Goal: Find contact information: Find contact information

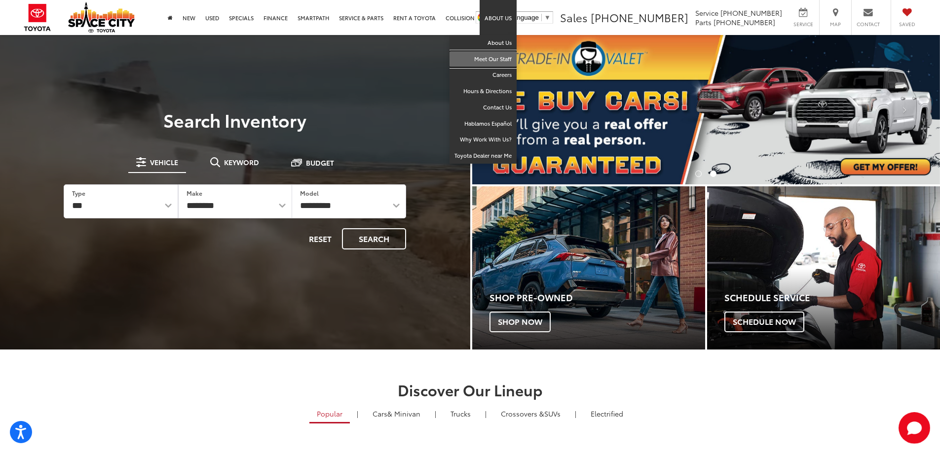
click at [495, 56] on link "Meet Our Staff" at bounding box center [483, 59] width 67 height 16
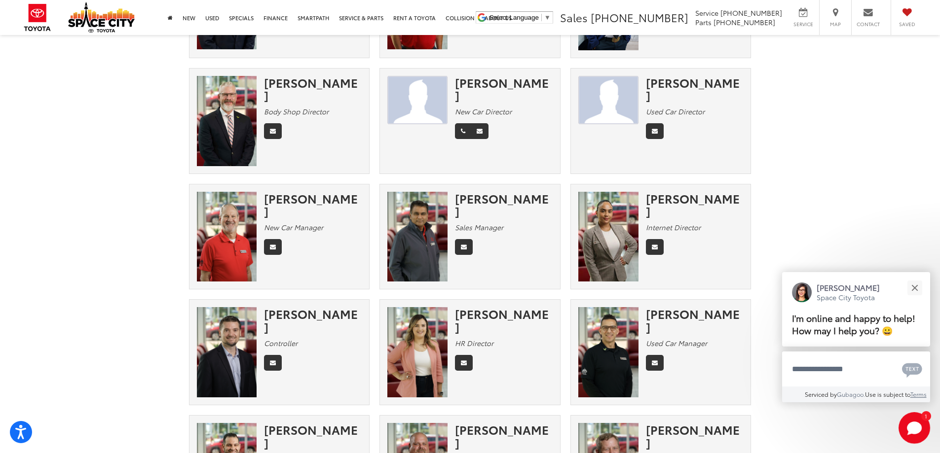
scroll to position [148, 0]
click at [921, 290] on button "Close" at bounding box center [914, 287] width 21 height 21
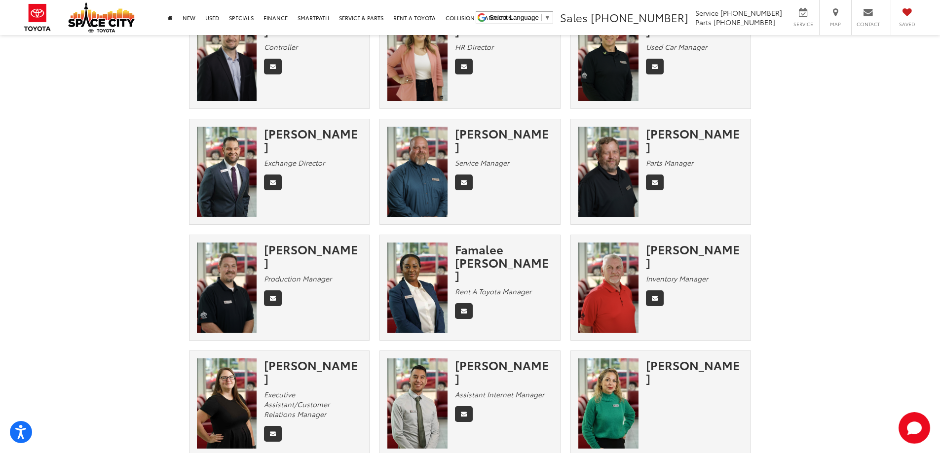
scroll to position [493, 0]
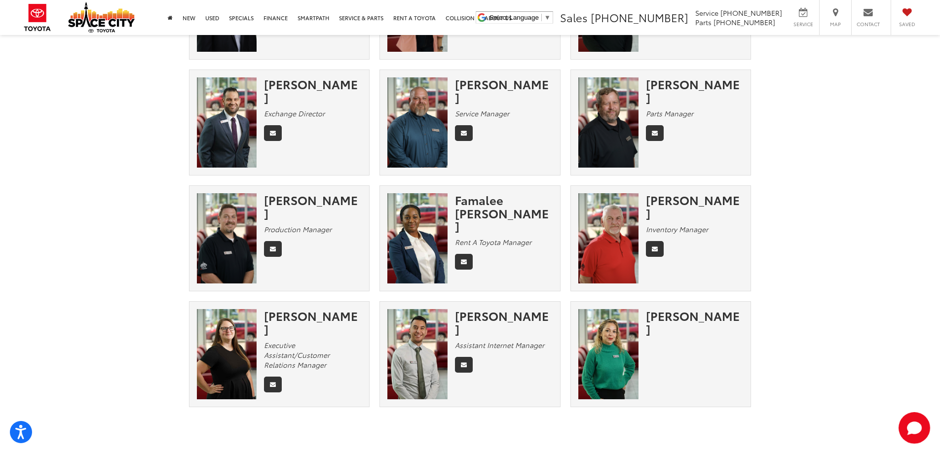
drag, startPoint x: 622, startPoint y: 215, endPoint x: 798, endPoint y: 223, distance: 175.9
click at [678, 203] on div "[PERSON_NAME]" at bounding box center [695, 206] width 98 height 26
click at [615, 228] on img at bounding box center [608, 238] width 60 height 90
click at [654, 246] on icon "Email" at bounding box center [655, 249] width 6 height 6
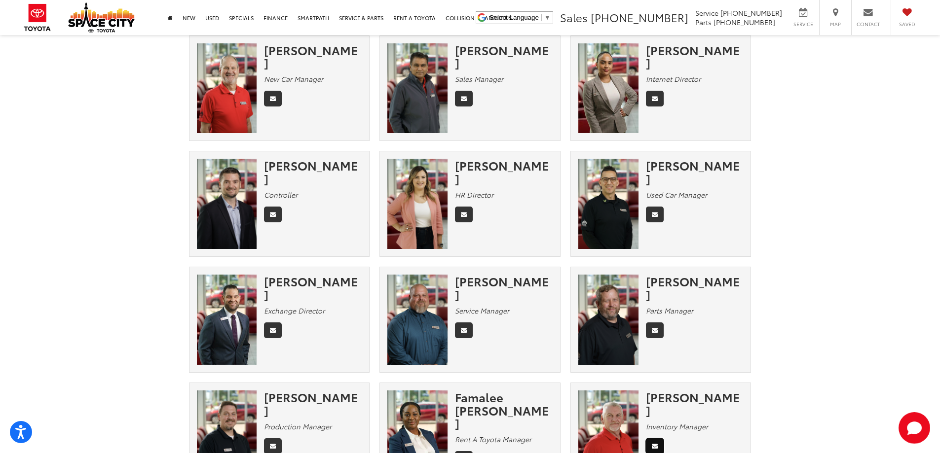
scroll to position [0, 0]
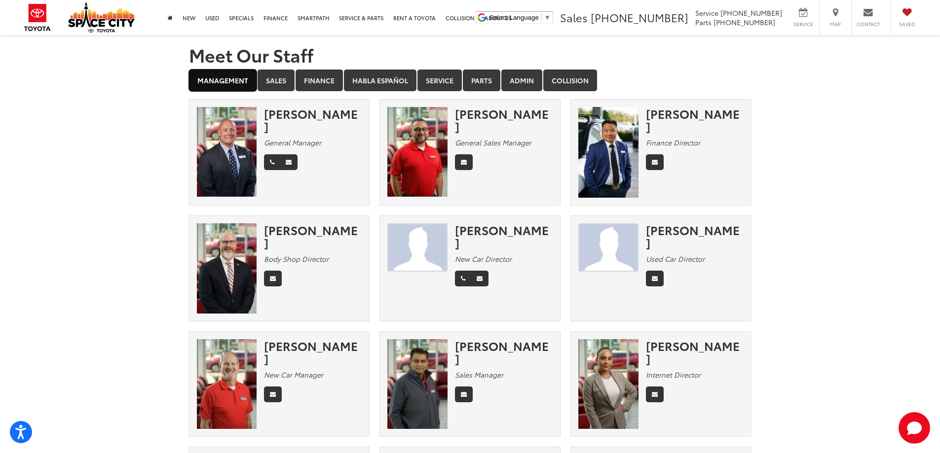
click at [213, 80] on link "Management" at bounding box center [223, 81] width 68 height 22
click at [442, 81] on link "Service" at bounding box center [439, 81] width 44 height 22
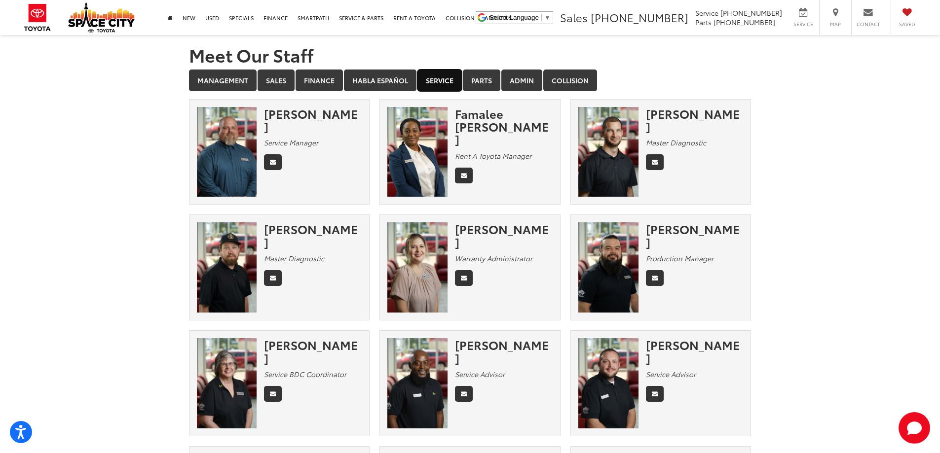
click at [442, 81] on link "Service" at bounding box center [439, 81] width 44 height 22
click at [270, 77] on link "Sales" at bounding box center [276, 81] width 37 height 22
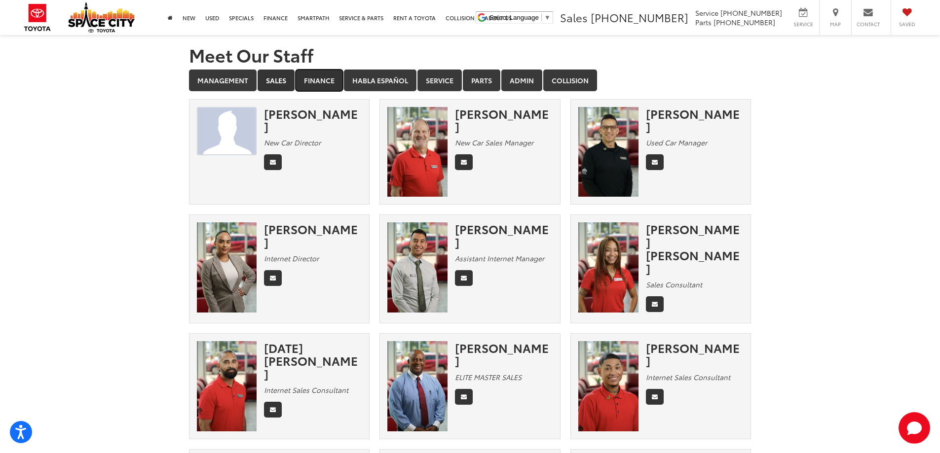
click at [322, 85] on link "Finance" at bounding box center [319, 81] width 47 height 22
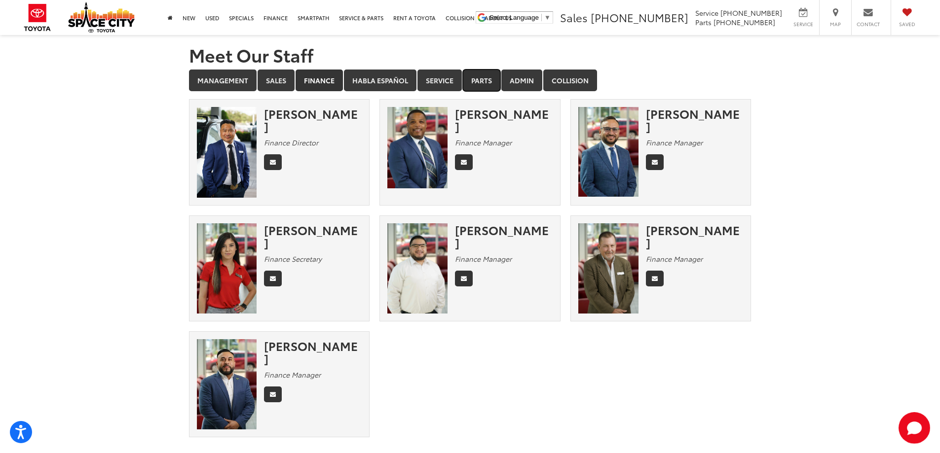
click at [492, 83] on link "Parts" at bounding box center [482, 81] width 38 height 22
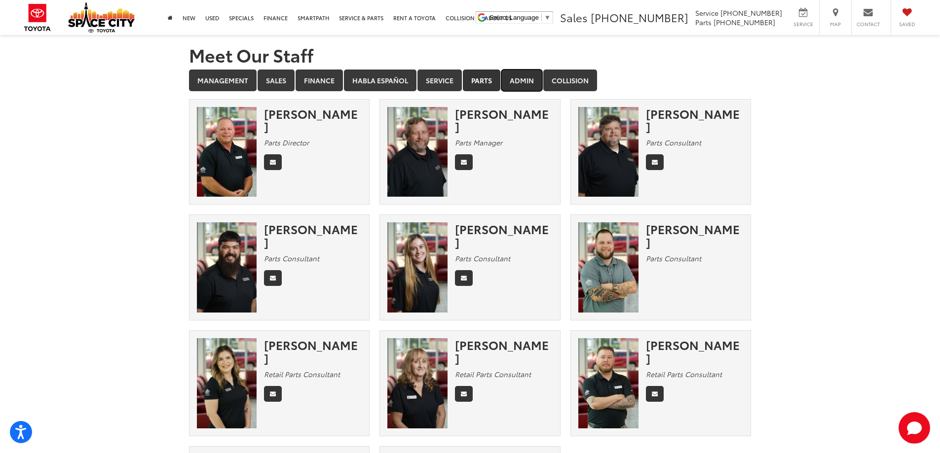
click at [529, 77] on link "Admin" at bounding box center [521, 81] width 41 height 22
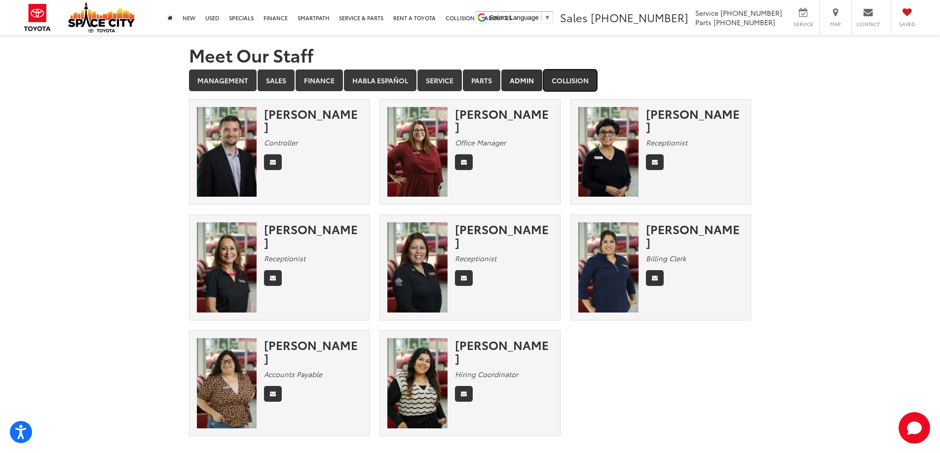
click at [569, 79] on link "Collision" at bounding box center [570, 81] width 54 height 22
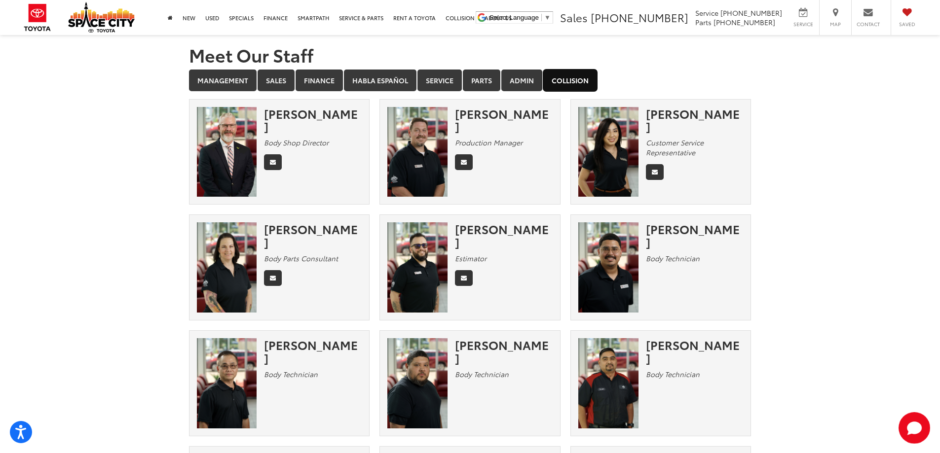
scroll to position [148, 0]
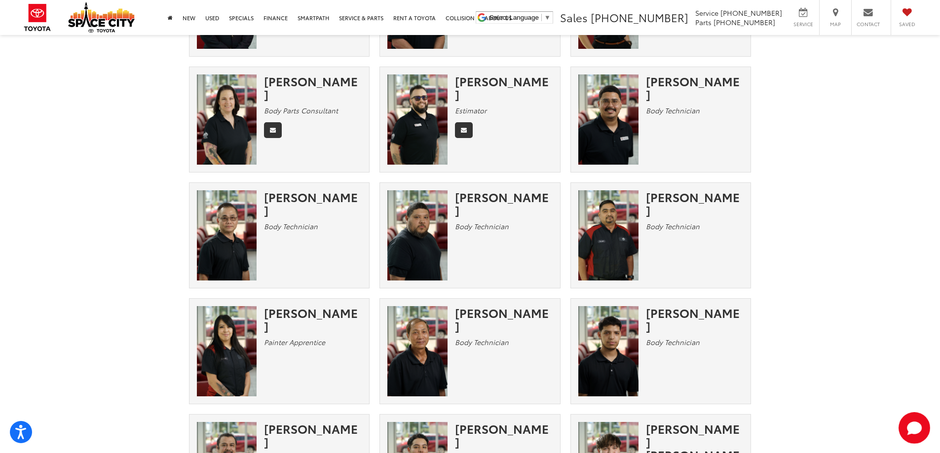
click at [414, 230] on img at bounding box center [417, 235] width 60 height 90
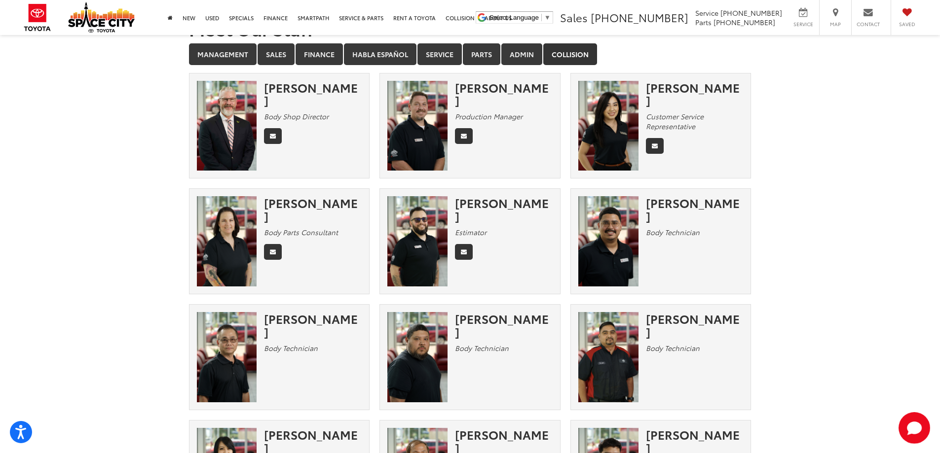
scroll to position [0, 0]
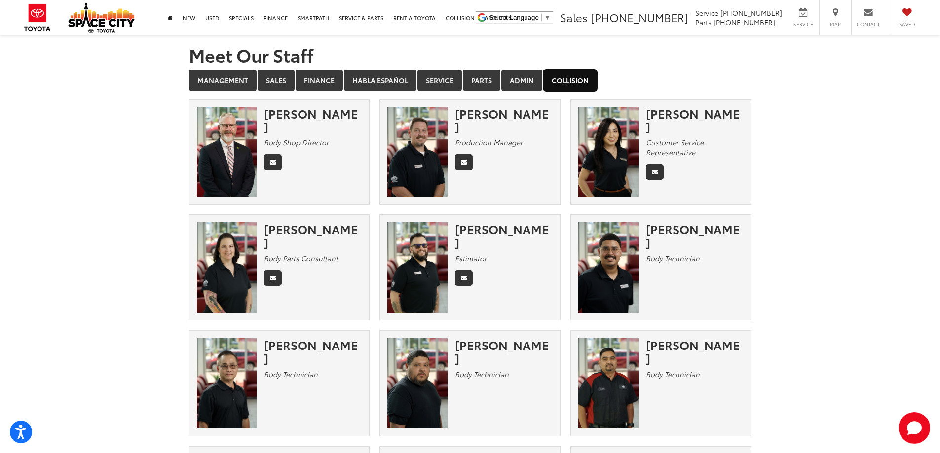
click at [578, 79] on link "Collision" at bounding box center [570, 81] width 54 height 22
click at [442, 82] on link "Service" at bounding box center [439, 81] width 44 height 22
